Goal: Navigation & Orientation: Go to known website

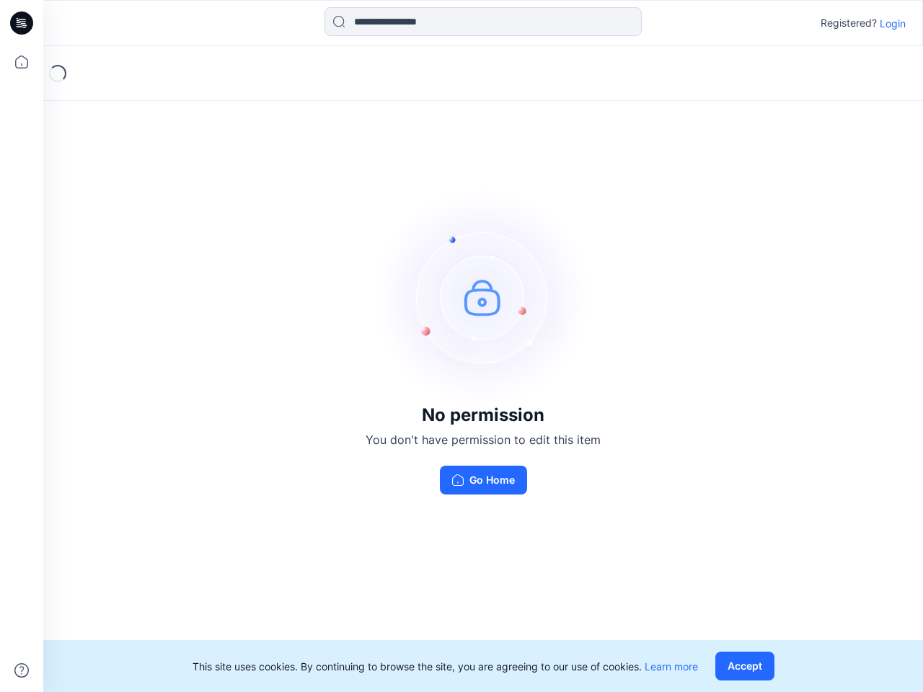
click at [461, 346] on img at bounding box center [483, 297] width 216 height 216
click at [22, 23] on icon at bounding box center [24, 23] width 6 height 1
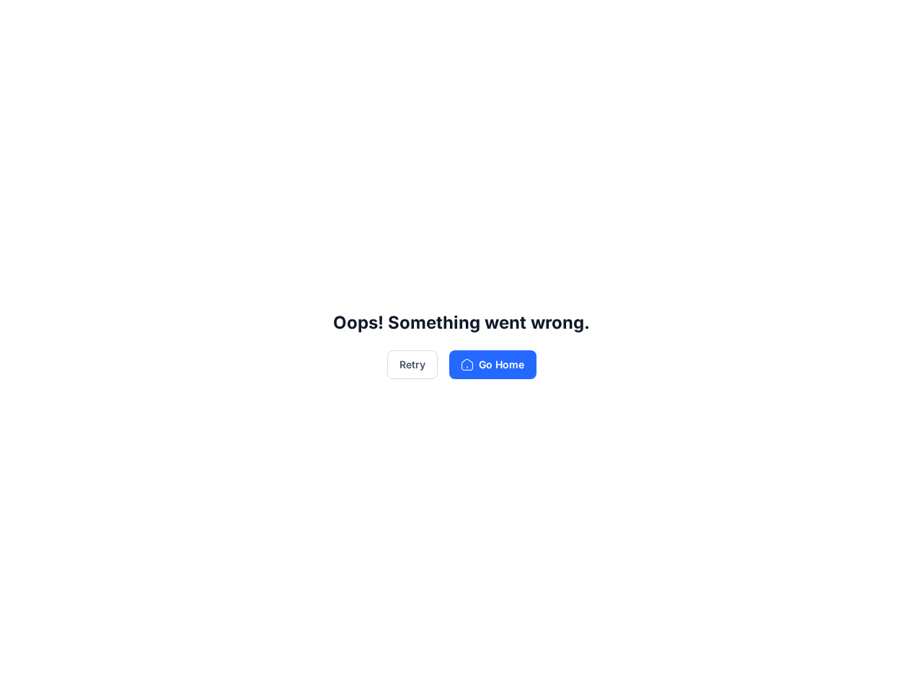
click at [22, 62] on div "Oops! Something went wrong. Retry Go Home" at bounding box center [461, 346] width 923 height 692
click at [22, 670] on div "Oops! Something went wrong. Retry Go Home" at bounding box center [461, 346] width 923 height 692
click at [483, 22] on div "Oops! Something went wrong. Retry Go Home" at bounding box center [461, 346] width 923 height 692
click at [892, 23] on div "Oops! Something went wrong. Retry Go Home" at bounding box center [461, 346] width 923 height 692
click at [747, 666] on div "Oops! Something went wrong. Retry Go Home" at bounding box center [461, 346] width 923 height 692
